Goal: Find specific page/section: Find specific page/section

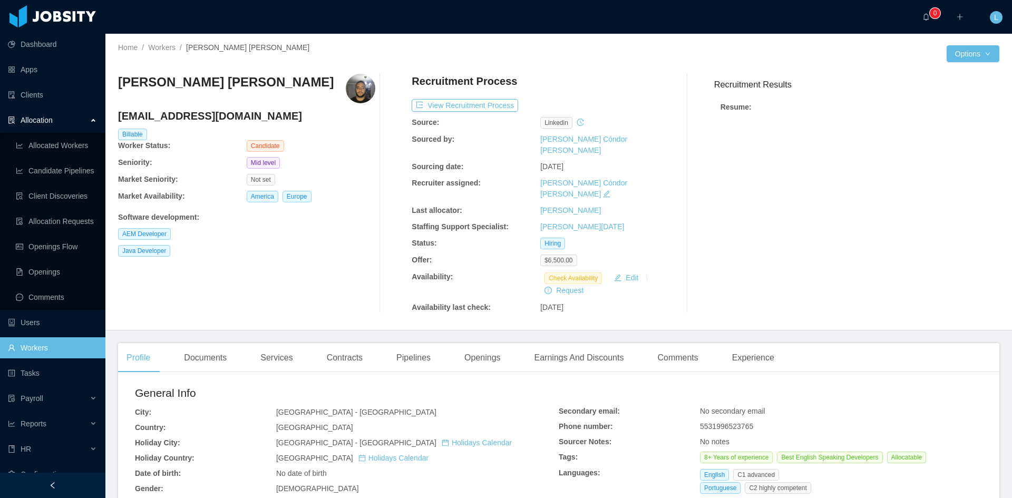
click at [72, 131] on li "Allocation Allocated Workers Candidate Pipelines Client Discoveries Allocation …" at bounding box center [52, 210] width 105 height 200
click at [79, 137] on link "Allocated Workers" at bounding box center [56, 145] width 81 height 21
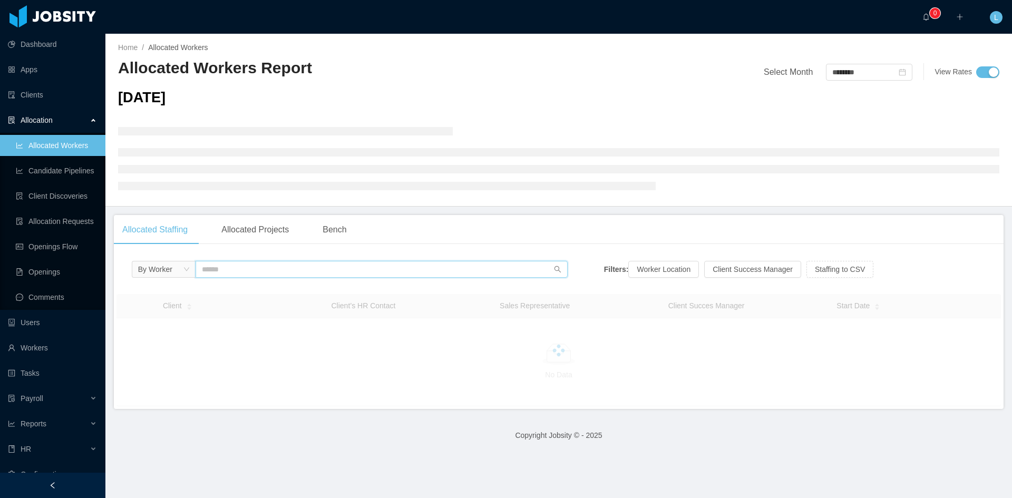
click at [311, 276] on input "text" at bounding box center [382, 269] width 372 height 17
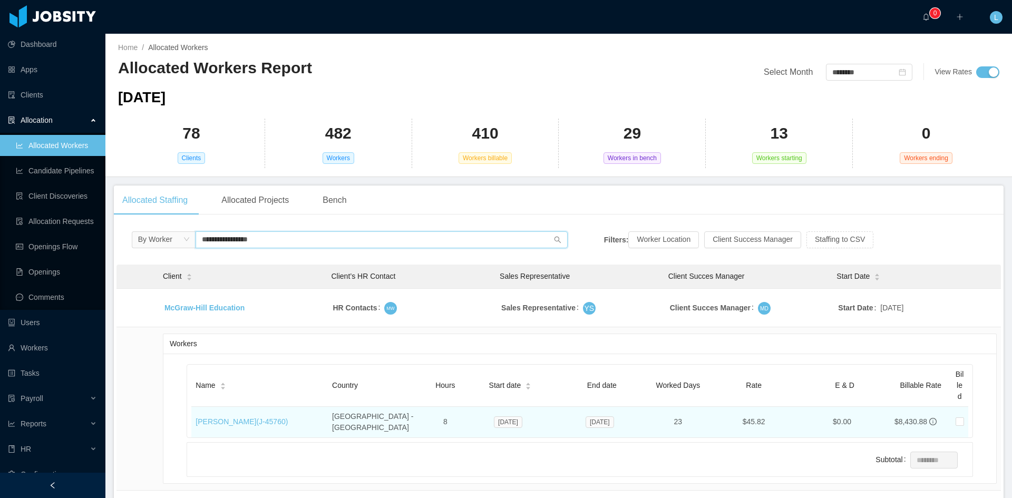
type input "**********"
click at [269, 426] on td "[PERSON_NAME] (J- 45760 )" at bounding box center [259, 422] width 137 height 31
click at [267, 422] on td "[PERSON_NAME] (J- 45760 )" at bounding box center [259, 422] width 137 height 31
click at [267, 418] on link "[PERSON_NAME] (J- 45760 )" at bounding box center [242, 422] width 92 height 8
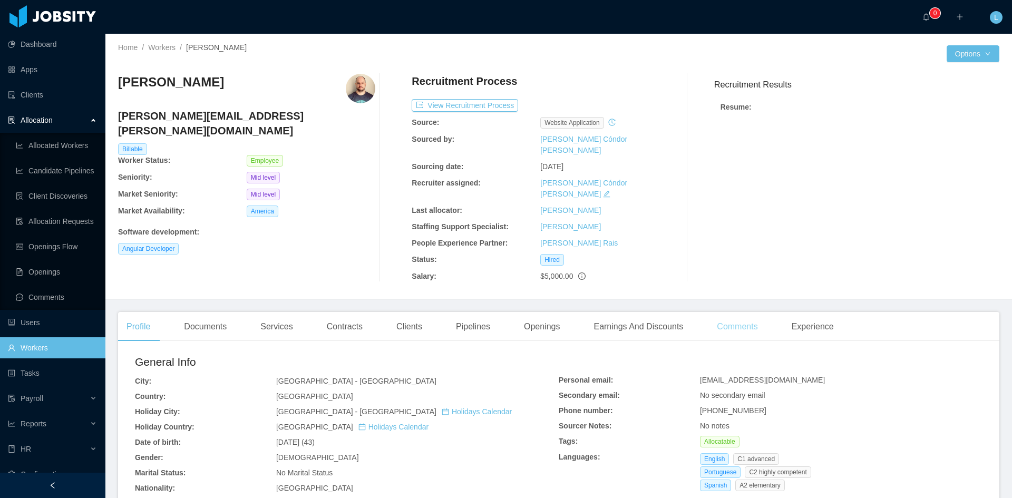
click at [740, 312] on div "Comments" at bounding box center [737, 327] width 57 height 30
